Goal: Task Accomplishment & Management: Manage account settings

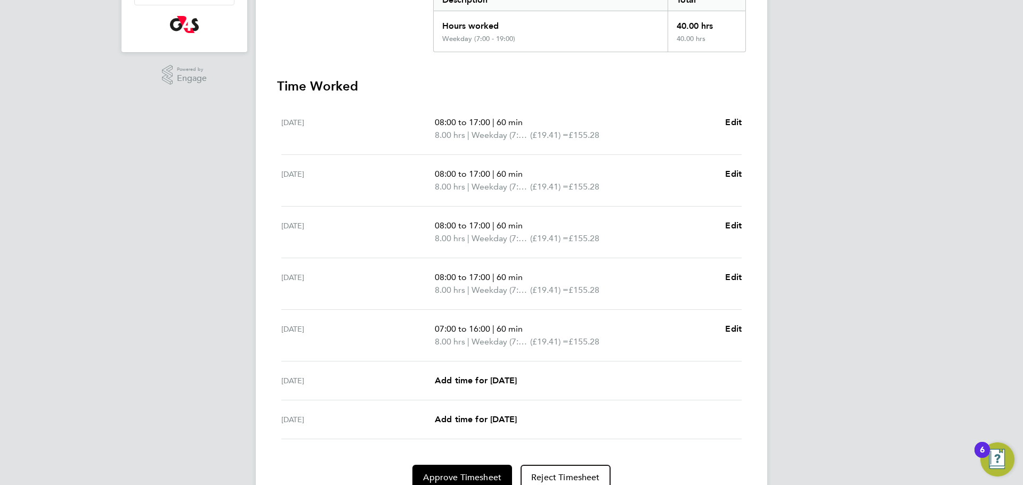
scroll to position [248, 0]
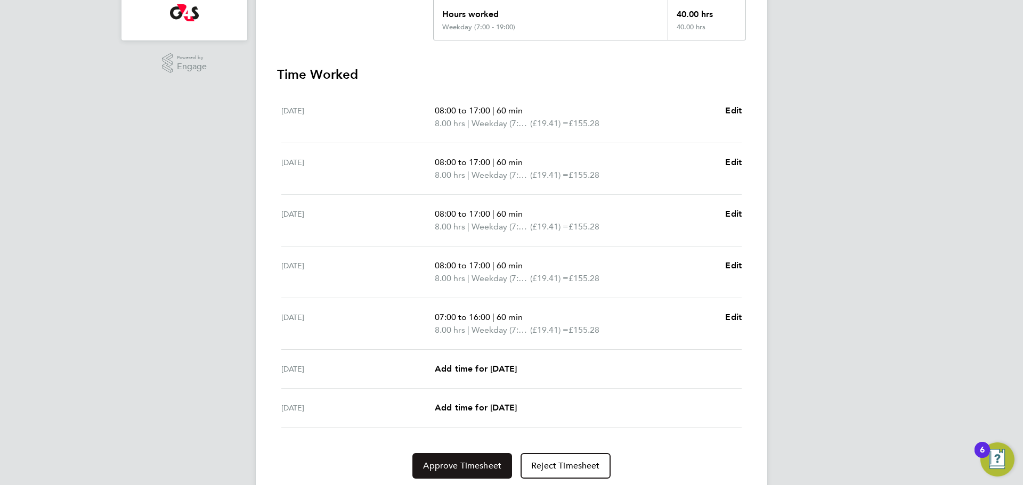
click at [448, 469] on span "Approve Timesheet" at bounding box center [462, 466] width 78 height 11
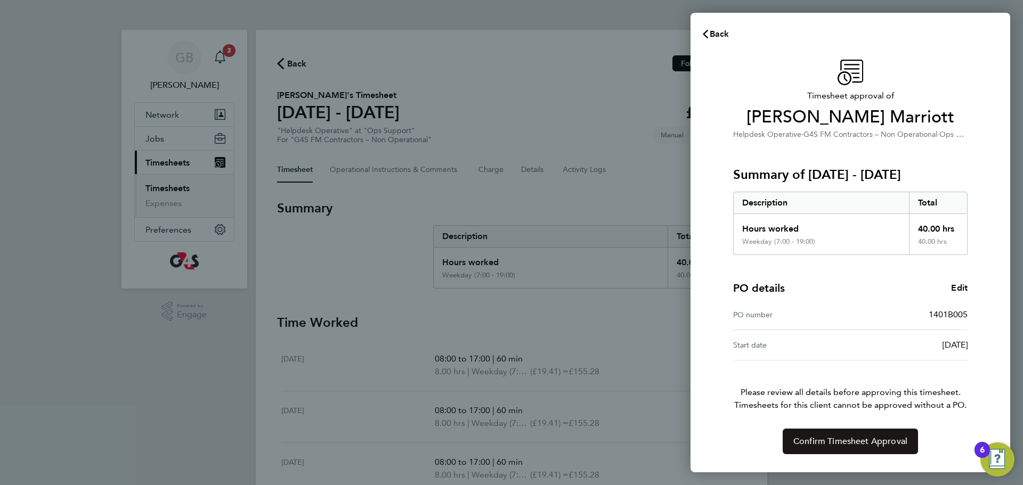
click at [801, 440] on span "Confirm Timesheet Approval" at bounding box center [850, 441] width 114 height 11
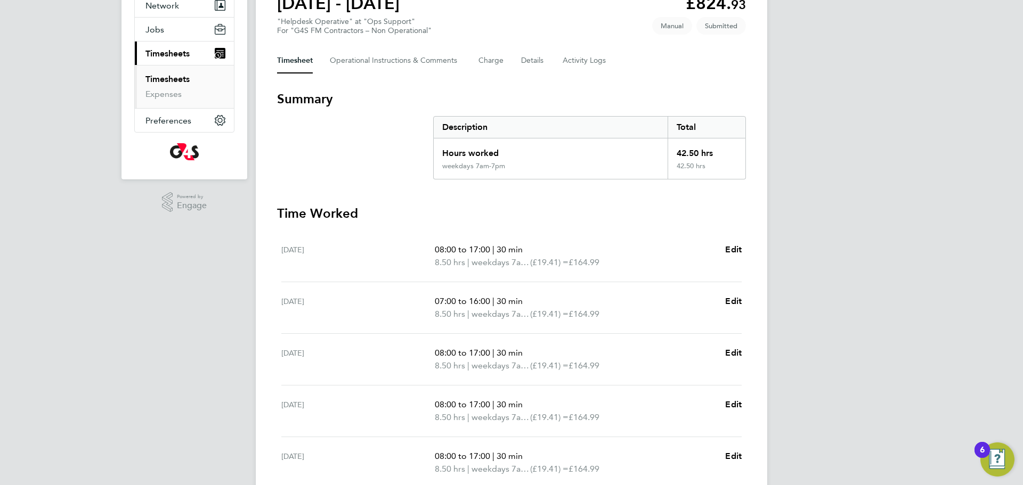
scroll to position [284, 0]
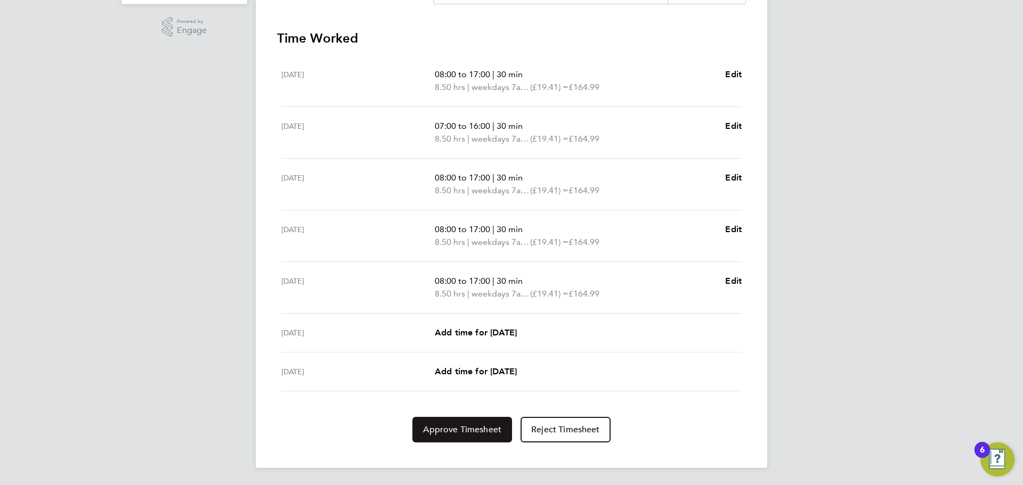
click at [444, 432] on span "Approve Timesheet" at bounding box center [462, 430] width 78 height 11
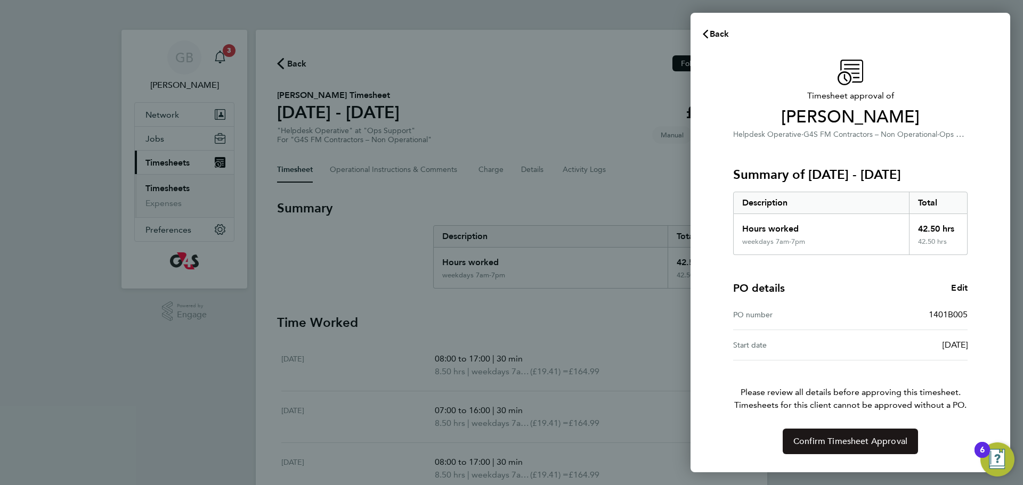
click at [826, 441] on span "Confirm Timesheet Approval" at bounding box center [850, 441] width 114 height 11
